Goal: Task Accomplishment & Management: Manage account settings

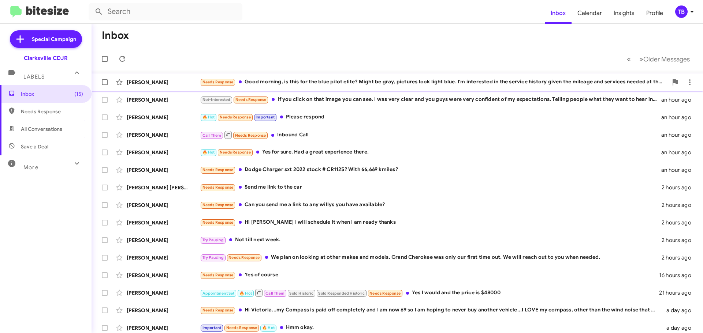
click at [439, 83] on div "Needs Response Good morning, is this for the blue pilot elite? Might be gray, p…" at bounding box center [434, 82] width 468 height 8
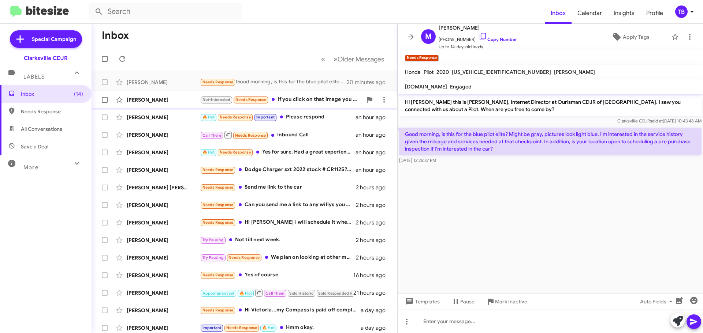
click at [294, 100] on div "Not-Interested Needs Response If you click on that image you can see. I was ver…" at bounding box center [281, 100] width 162 height 8
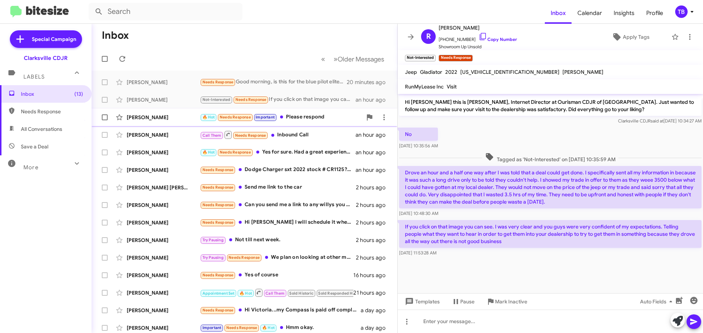
click at [186, 117] on div "[PERSON_NAME]" at bounding box center [163, 117] width 73 height 7
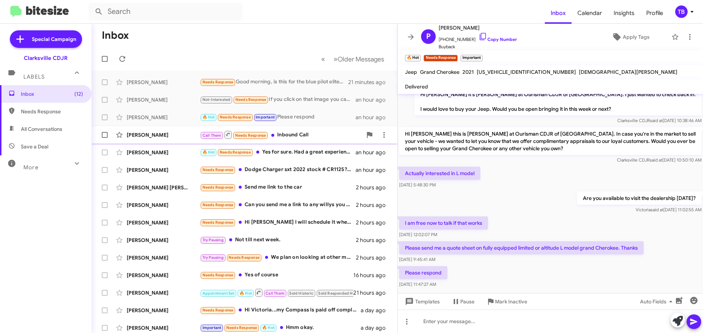
click at [332, 138] on div "Call Them Needs Response Inbound Call" at bounding box center [281, 134] width 162 height 9
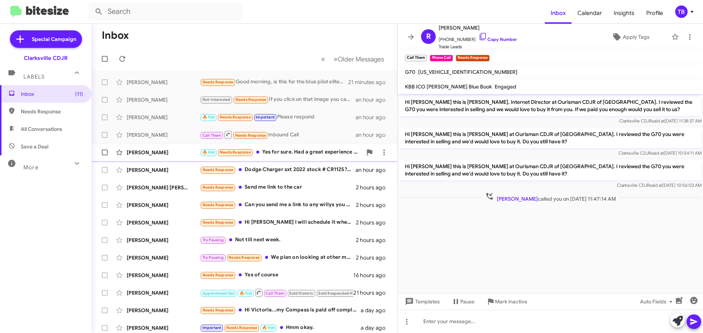
click at [308, 156] on div "🔥 Hot Needs Response Yes for sure. Had a great experience there." at bounding box center [281, 152] width 162 height 8
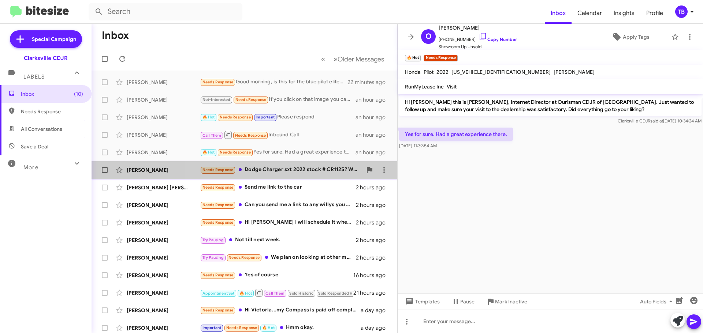
click at [304, 168] on div "Needs Response Dodge Charger sxt 2022 stock # CR1125? With 66,669 kmiles?" at bounding box center [281, 170] width 162 height 8
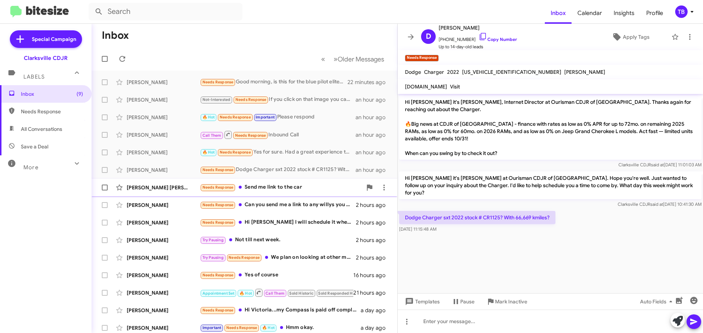
click at [337, 186] on div "Needs Response Send me link to the car" at bounding box center [281, 187] width 162 height 8
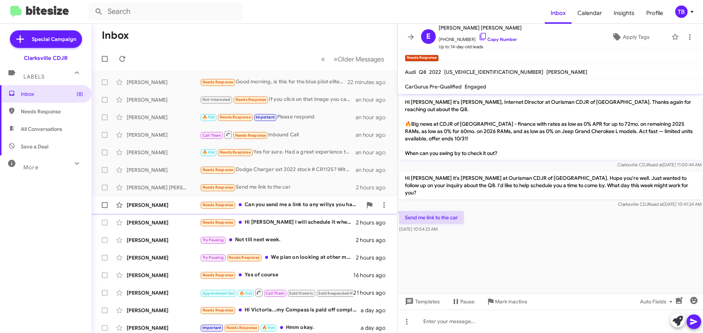
click at [184, 204] on div "[PERSON_NAME]" at bounding box center [163, 205] width 73 height 7
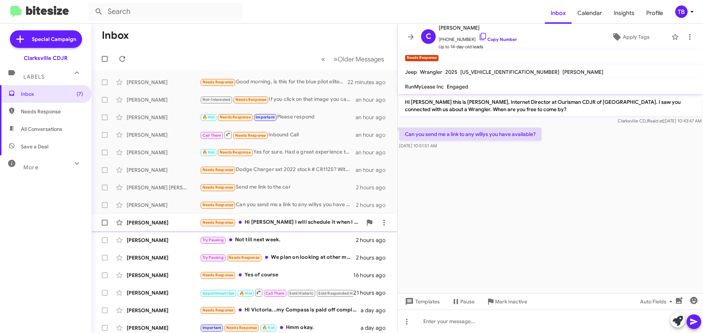
click at [179, 220] on div "[PERSON_NAME]" at bounding box center [163, 222] width 73 height 7
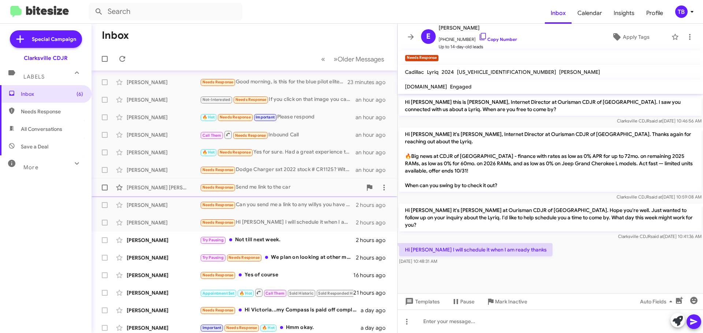
scroll to position [85, 0]
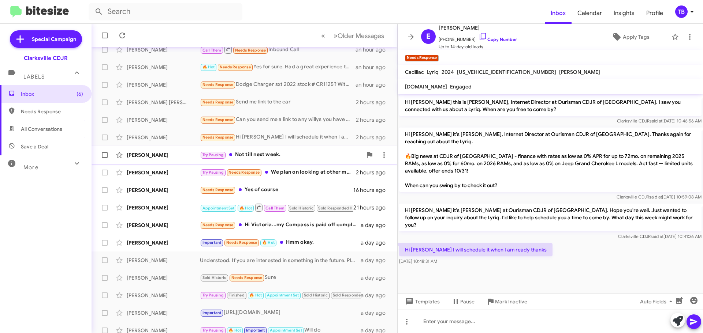
click at [183, 157] on div "[PERSON_NAME]" at bounding box center [163, 155] width 73 height 7
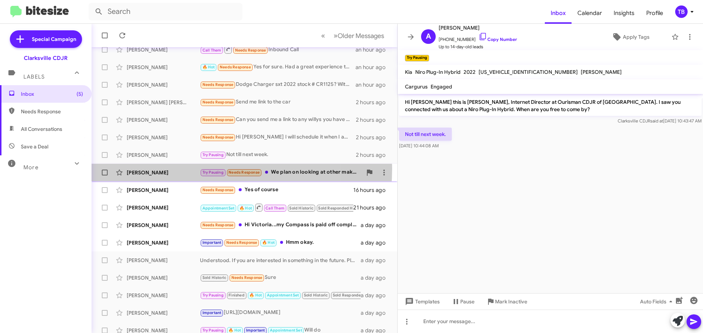
click at [180, 169] on div "[PERSON_NAME] Try Pausing Needs Response We plan on looking at other makes and …" at bounding box center [244, 172] width 294 height 15
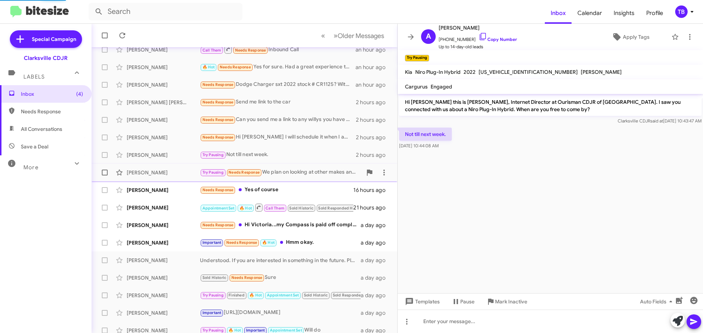
scroll to position [139, 0]
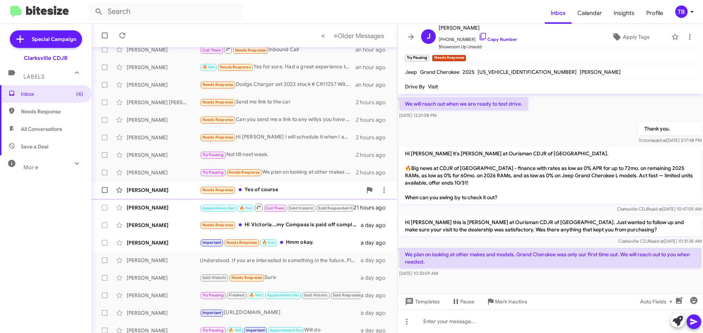
click at [180, 189] on div "[PERSON_NAME]" at bounding box center [163, 190] width 73 height 7
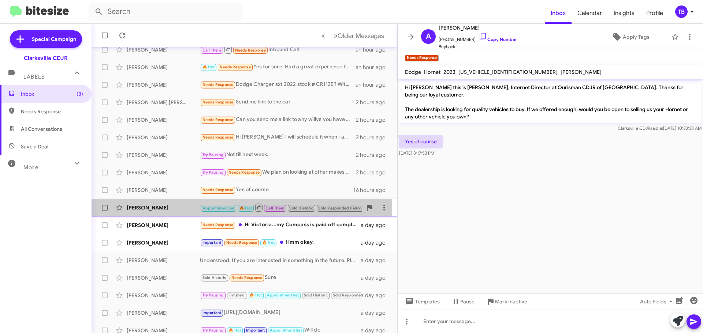
click at [174, 209] on div "[PERSON_NAME]" at bounding box center [163, 207] width 73 height 7
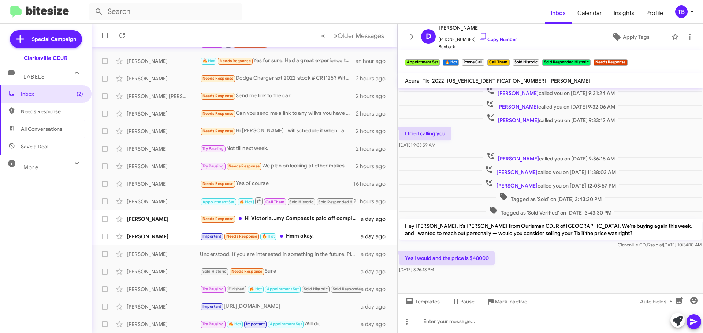
scroll to position [152, 0]
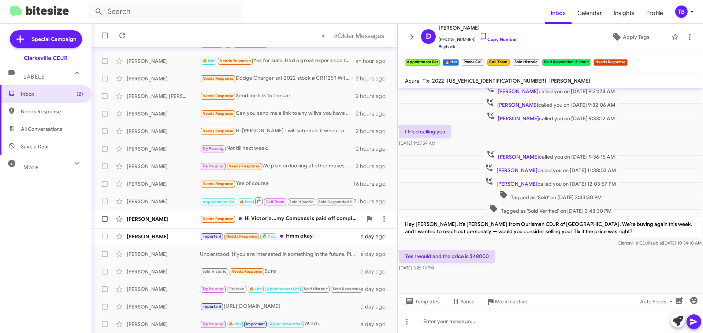
click at [182, 217] on div "[PERSON_NAME]" at bounding box center [163, 219] width 73 height 7
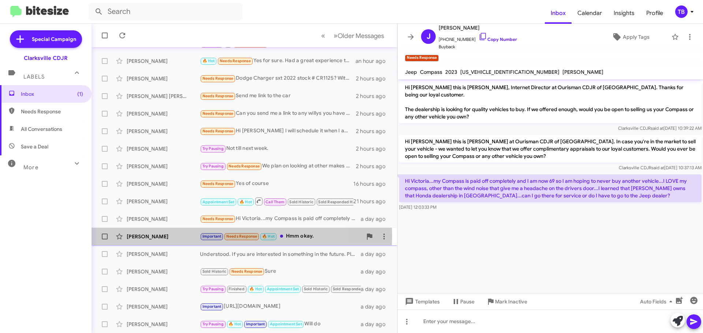
click at [183, 236] on div "[PERSON_NAME]" at bounding box center [163, 236] width 73 height 7
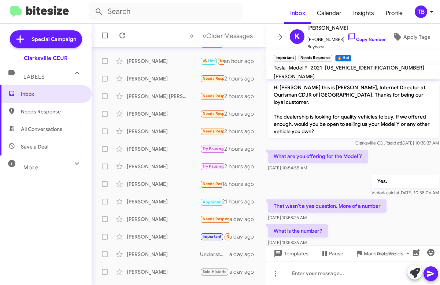
click at [245, 1] on mat-toolbar "Inbox Calendar Insights Profile TB" at bounding box center [220, 11] width 440 height 23
